Goal: Check status: Check status

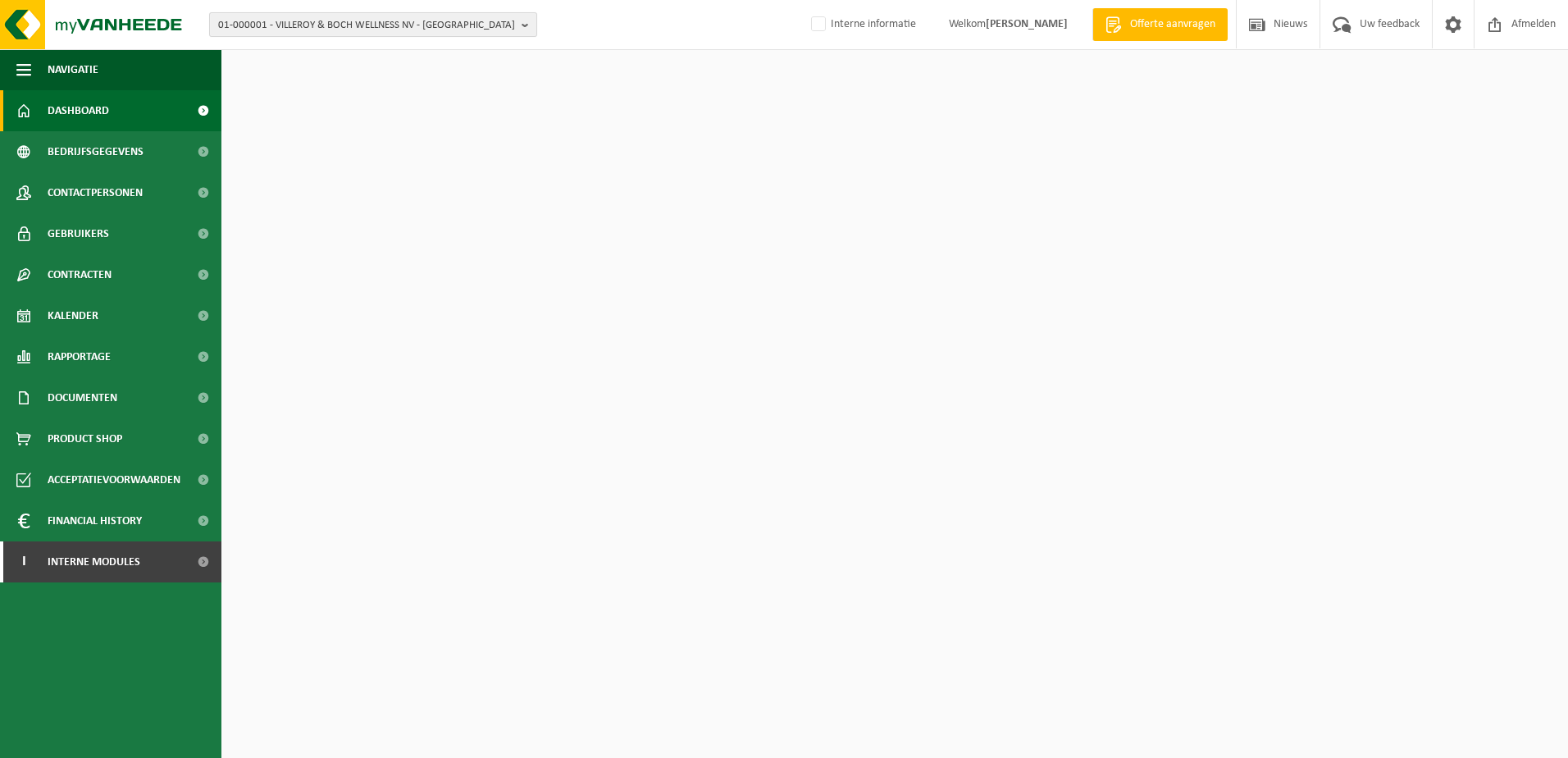
click at [358, 32] on span "01-000001 - VILLEROY & BOCH WELLNESS NV - [GEOGRAPHIC_DATA]" at bounding box center [366, 25] width 297 height 24
click at [328, 45] on input "text" at bounding box center [373, 51] width 320 height 20
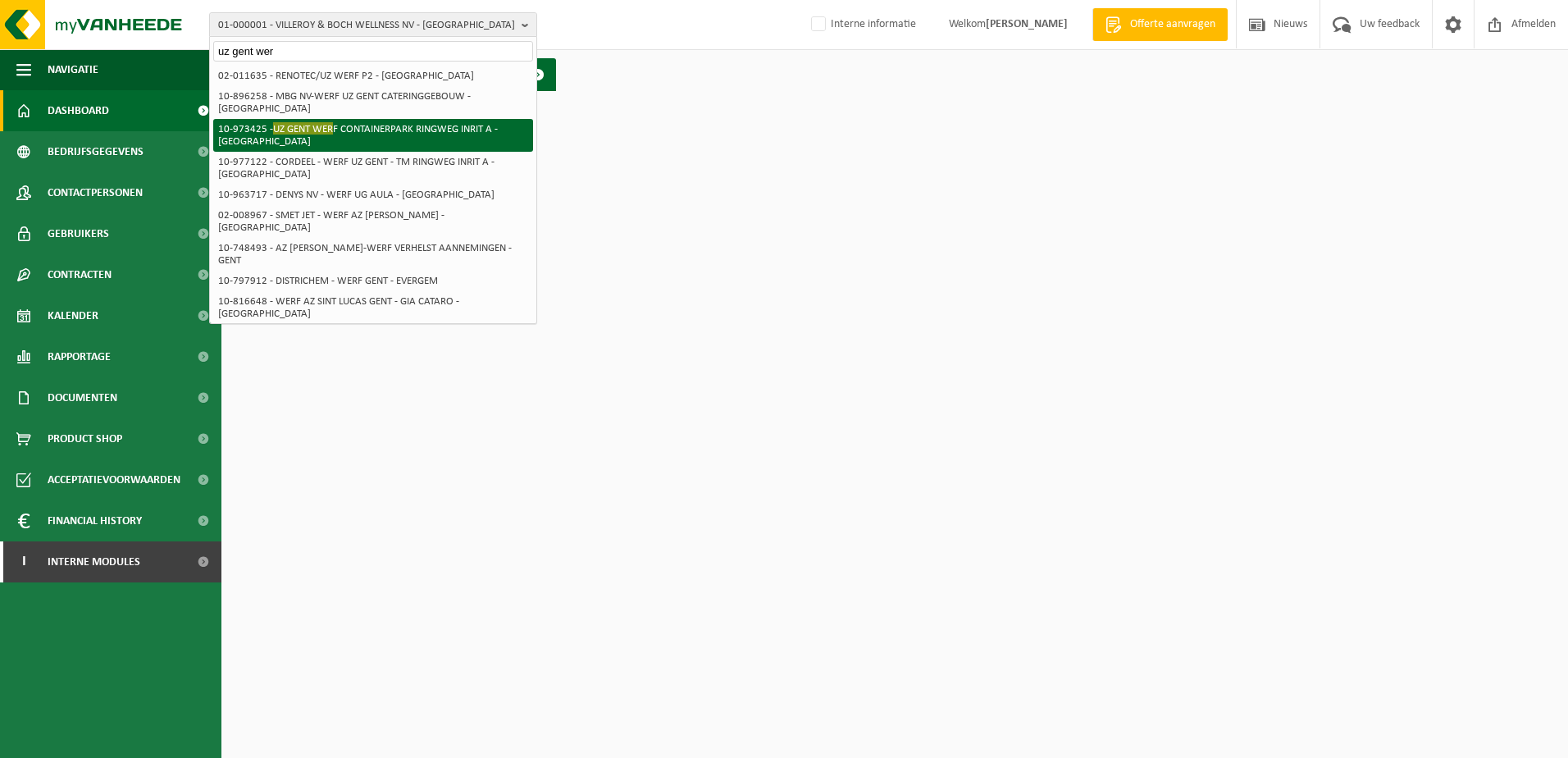
type input "uz gent wer"
click at [333, 119] on li "10-973425 - UZ [GEOGRAPHIC_DATA] INRIT A - [GEOGRAPHIC_DATA]" at bounding box center [373, 135] width 320 height 33
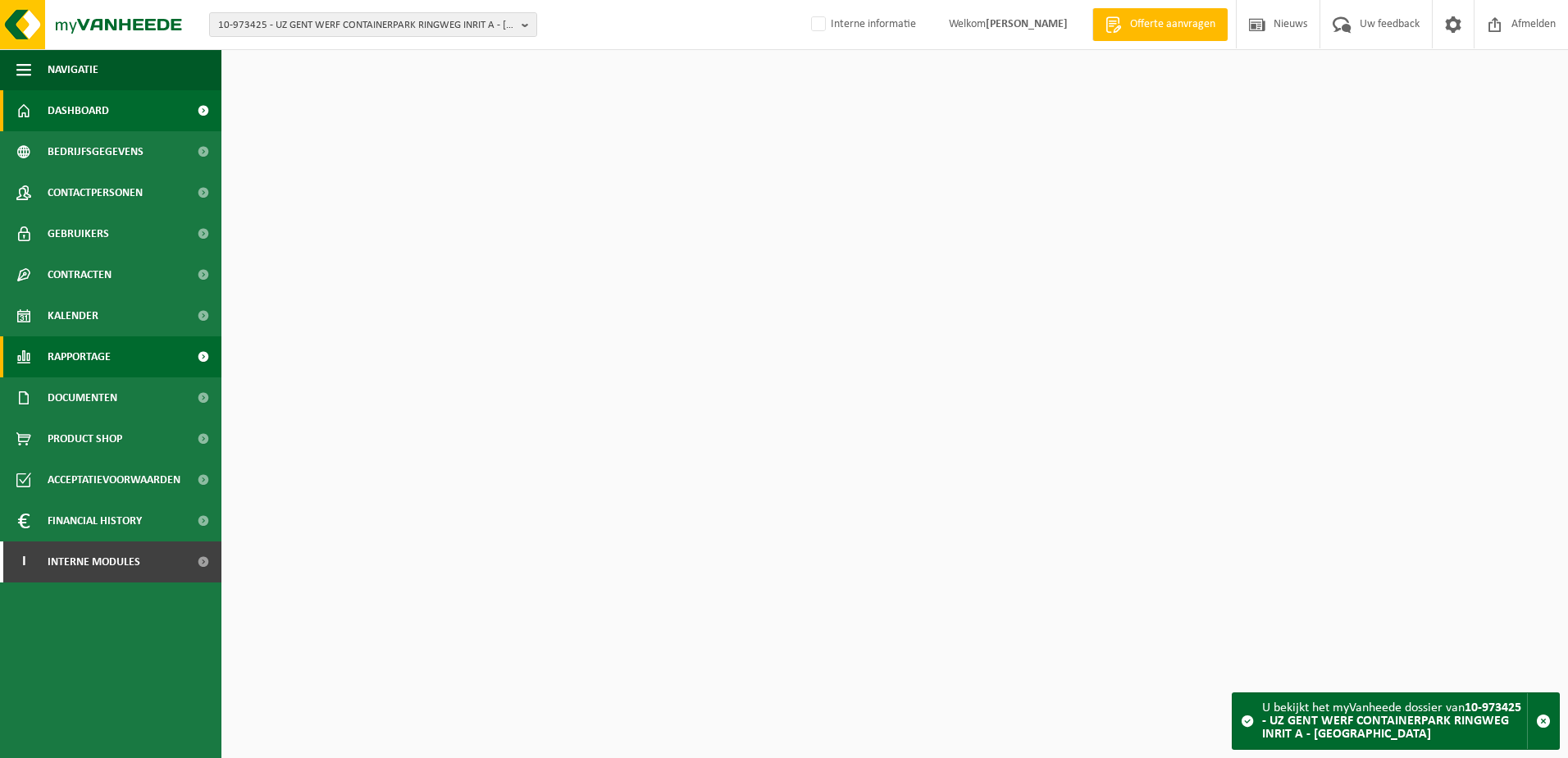
click at [101, 351] on span "Rapportage" at bounding box center [79, 357] width 63 height 41
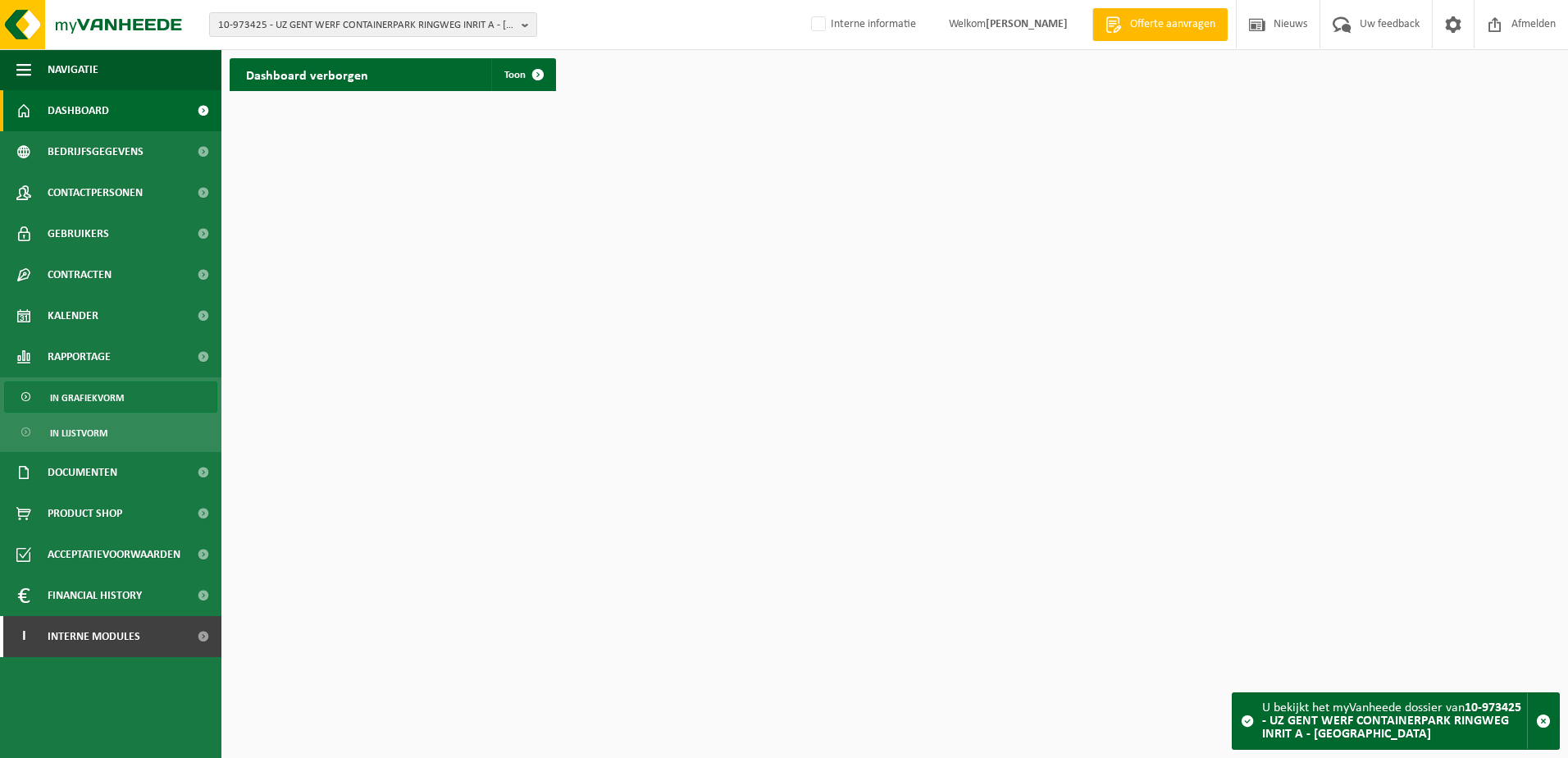
click at [97, 398] on span "In grafiekvorm" at bounding box center [87, 397] width 74 height 31
